Goal: Information Seeking & Learning: Learn about a topic

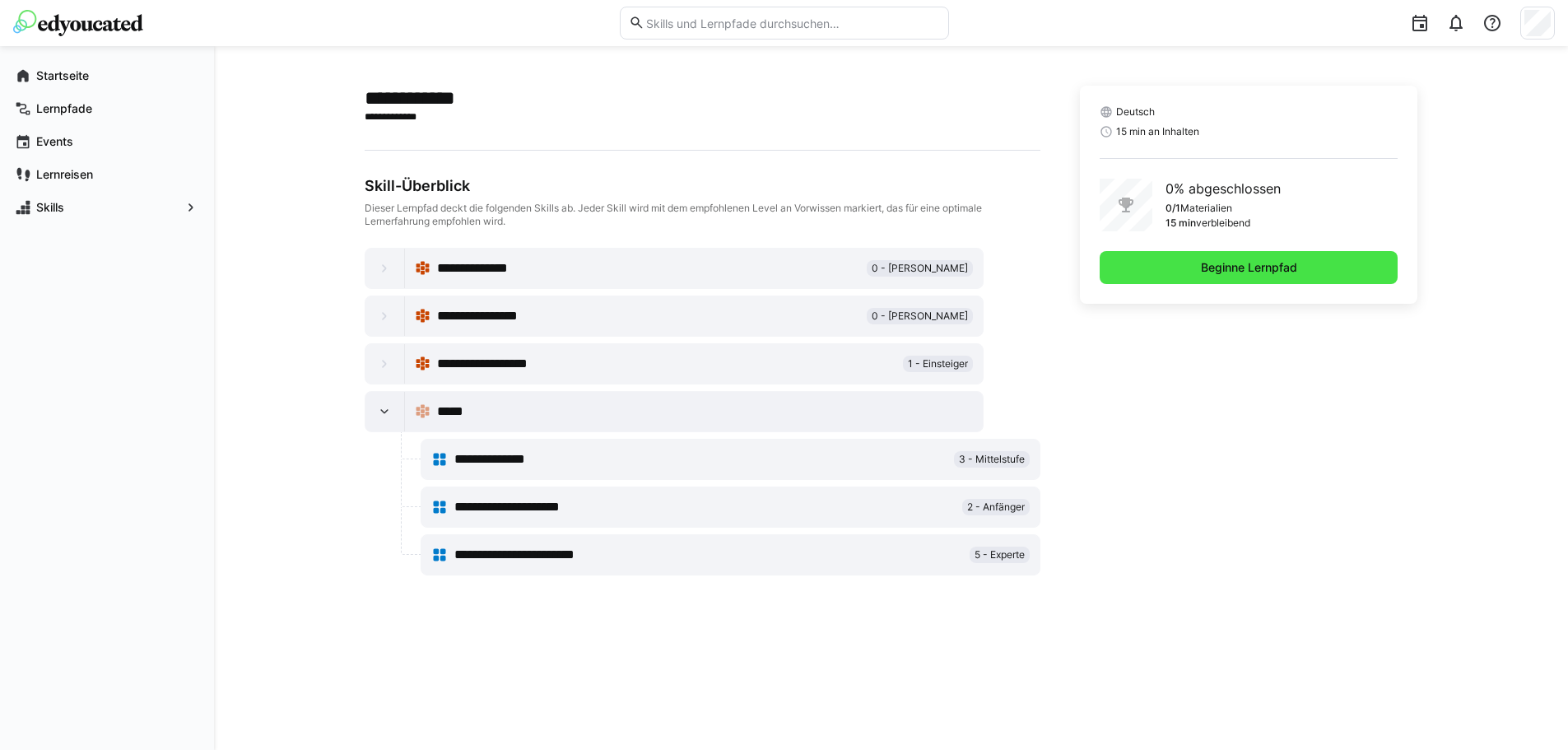
click at [1136, 272] on span "Beginne Lernpfad" at bounding box center [1249, 268] width 298 height 33
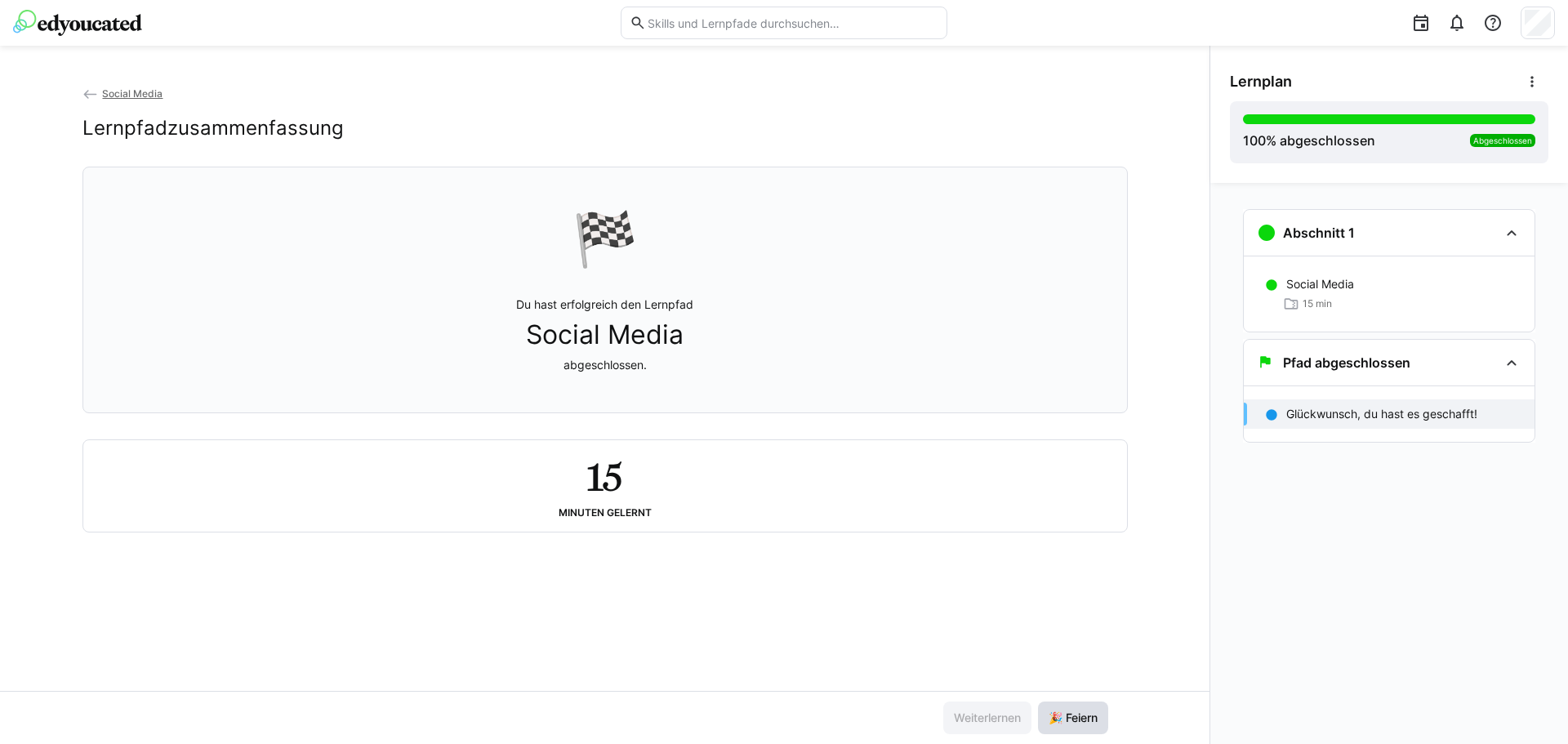
click at [1076, 705] on span "🎉 Feiern" at bounding box center [1073, 718] width 70 height 33
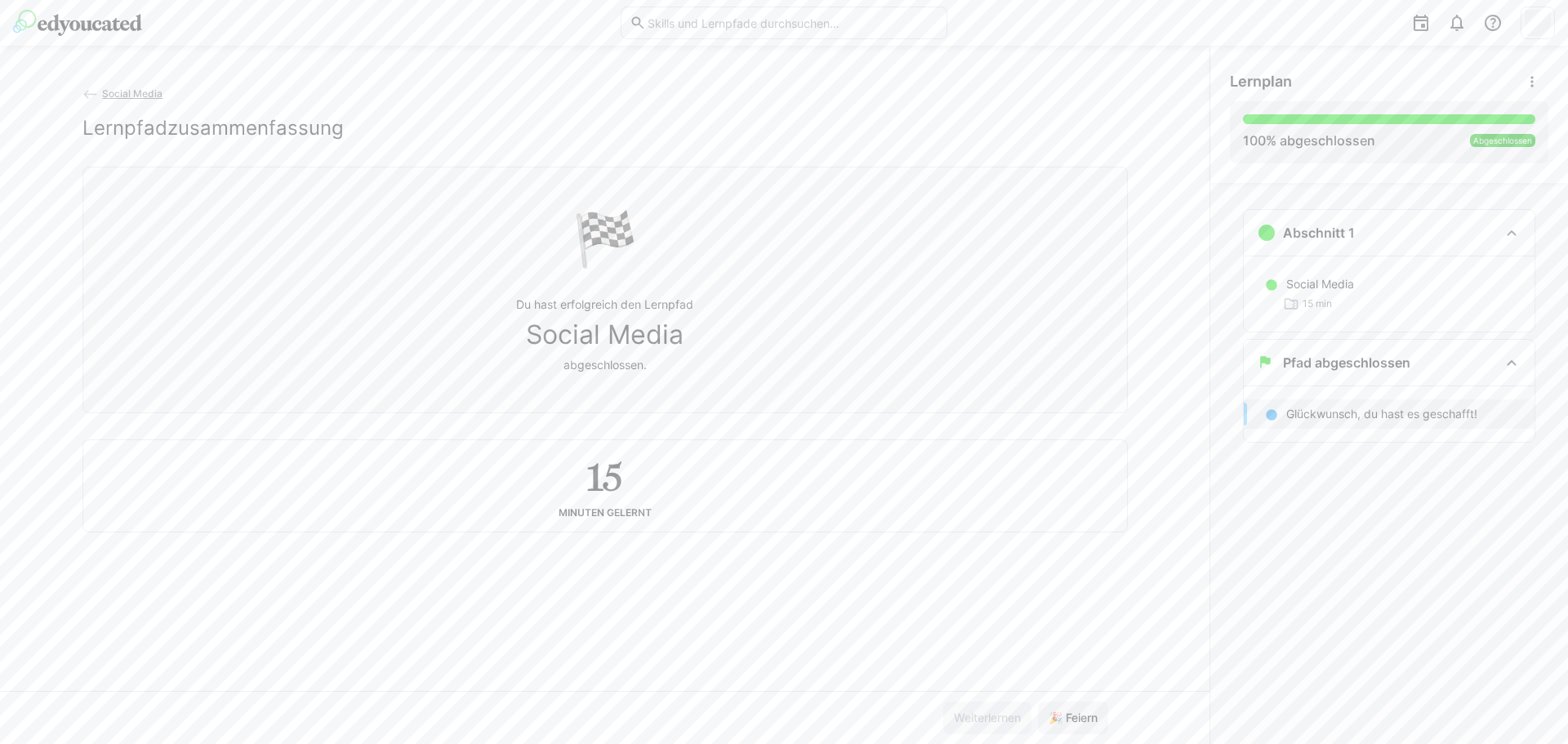
click at [112, 87] on app-back-navigation "Social Media" at bounding box center [605, 94] width 1045 height 18
click at [117, 95] on span "Social Media" at bounding box center [132, 93] width 60 height 12
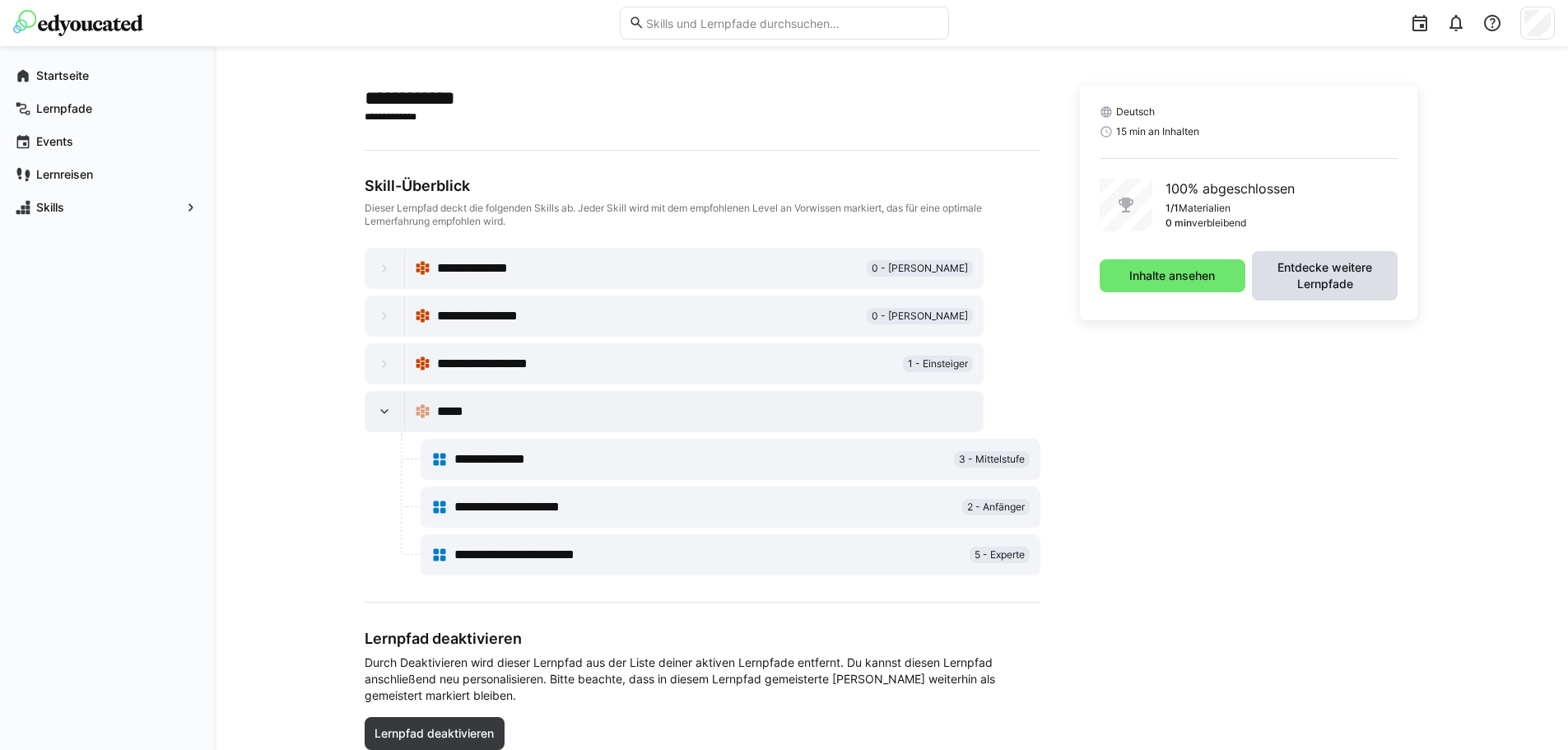
click at [1349, 298] on span "Entdecke weitere Lernpfade" at bounding box center [1325, 276] width 146 height 50
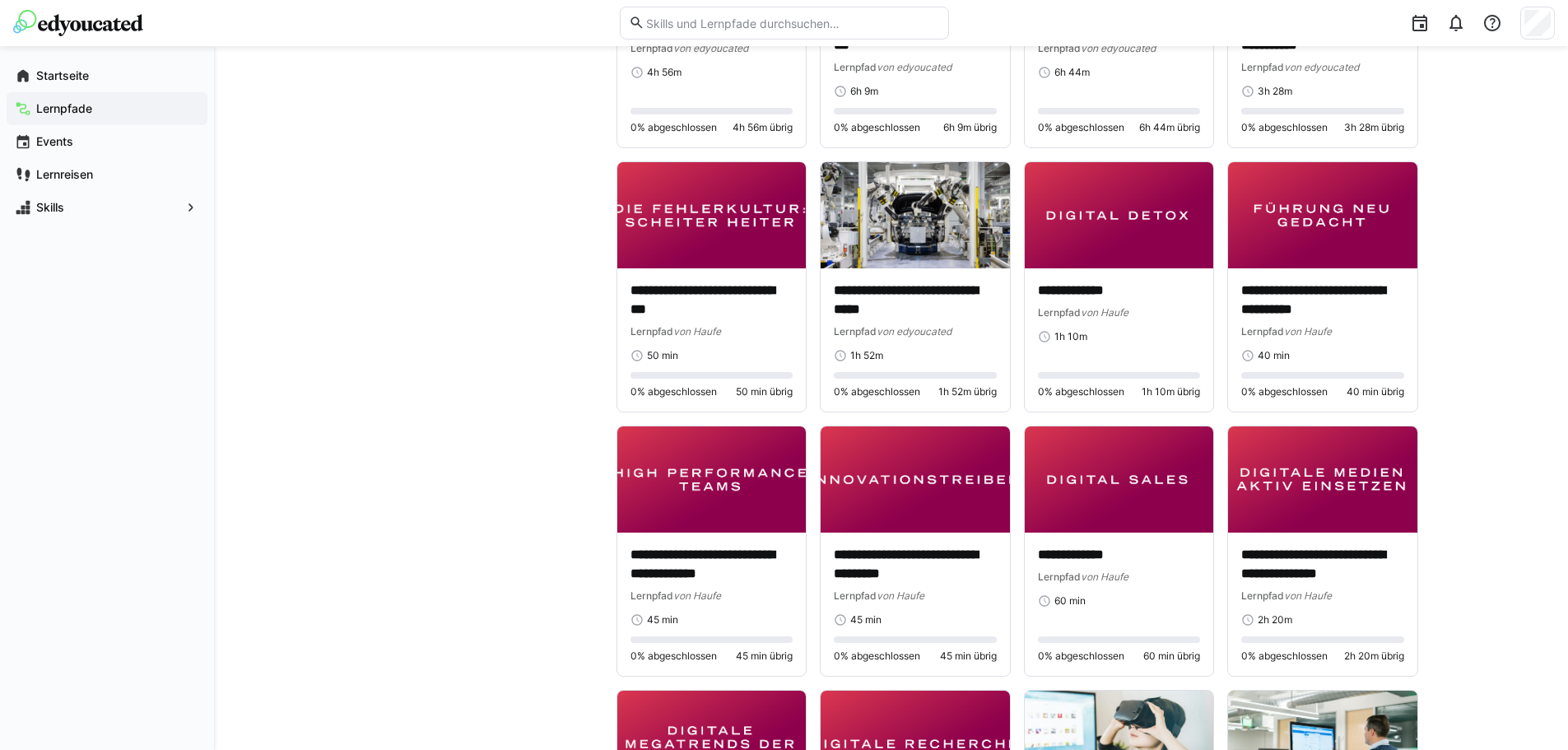
scroll to position [2964, 0]
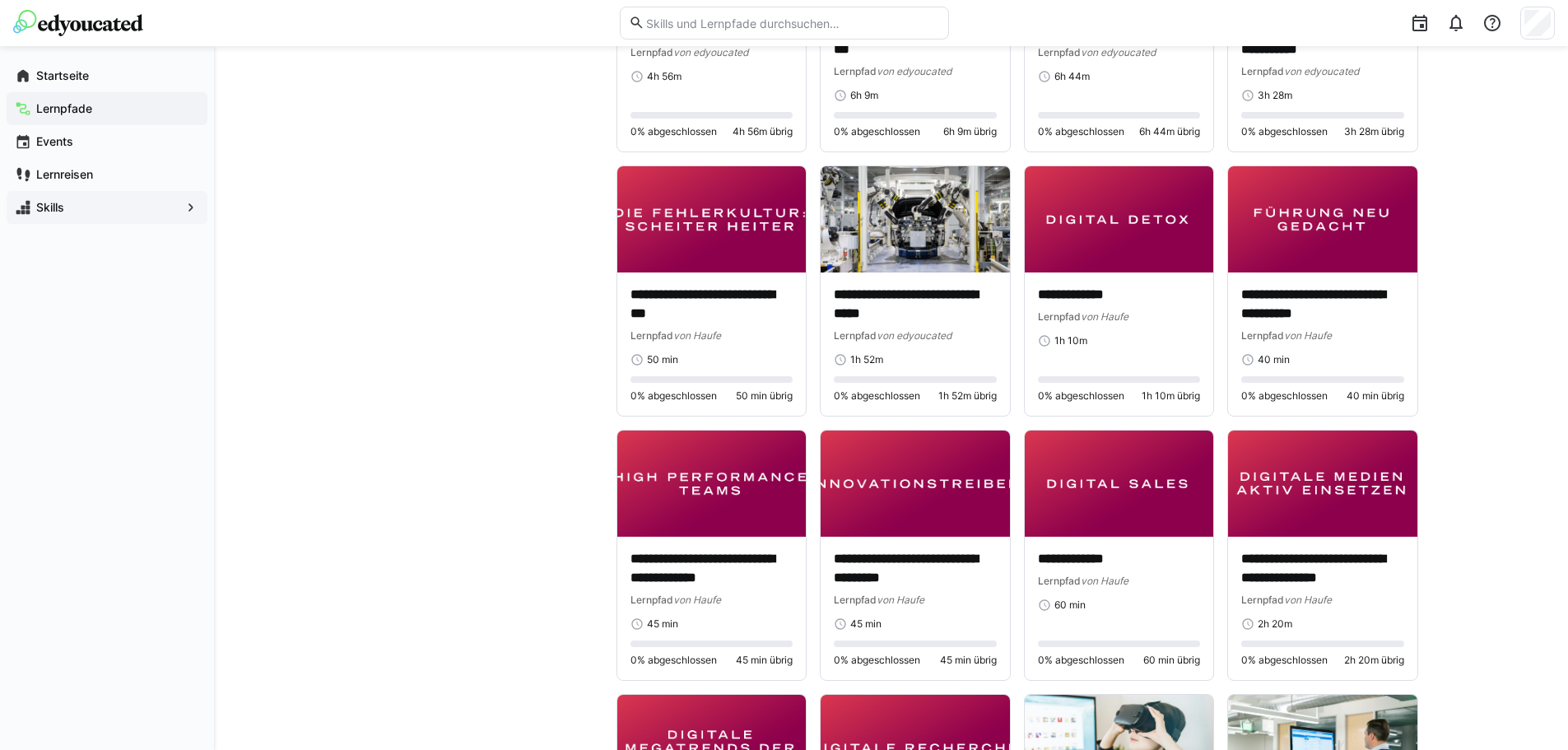
click at [89, 213] on span "Skills" at bounding box center [107, 207] width 146 height 17
